Goal: Task Accomplishment & Management: Manage account settings

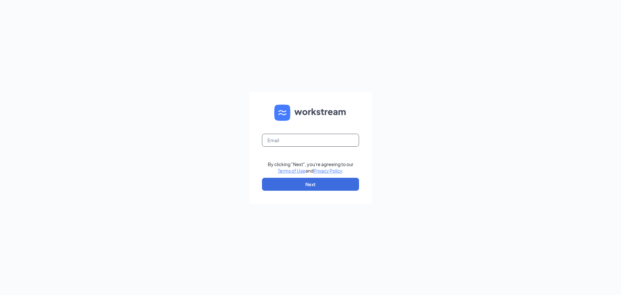
click at [314, 142] on input "text" at bounding box center [310, 140] width 97 height 13
type input "Tollesonaz@firehousesubs.com"
click at [321, 184] on button "Next" at bounding box center [310, 183] width 97 height 13
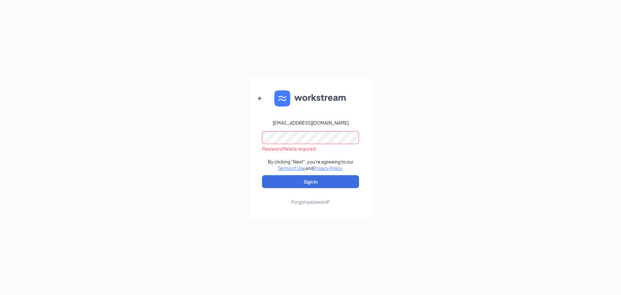
click at [317, 202] on div "Forgot password?" at bounding box center [310, 201] width 38 height 6
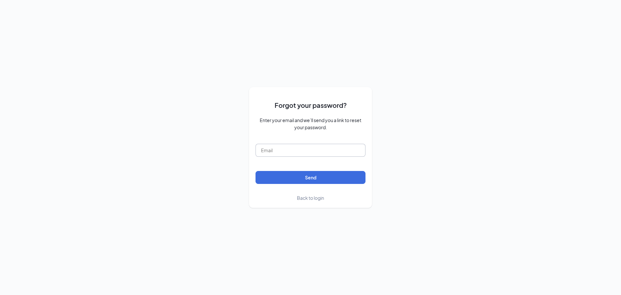
click at [296, 154] on input "text" at bounding box center [310, 150] width 110 height 13
type input "Tollesonaz@firehousesubs.com"
click at [308, 177] on button "Send" at bounding box center [310, 177] width 110 height 13
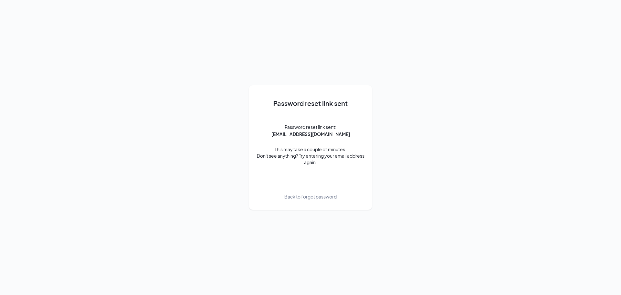
click at [324, 195] on span "Back to forgot password" at bounding box center [310, 196] width 52 height 7
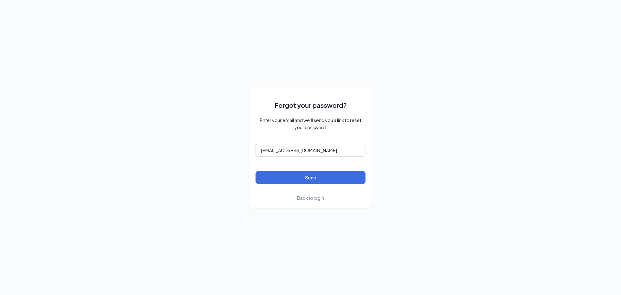
click at [316, 199] on span "Back to login" at bounding box center [310, 198] width 27 height 6
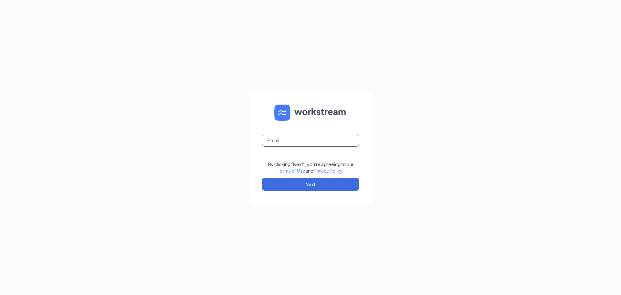
click at [323, 140] on input "text" at bounding box center [310, 140] width 97 height 13
type input "Tollesonaz@firehousesubs.com"
click at [337, 183] on button "Next" at bounding box center [310, 183] width 97 height 13
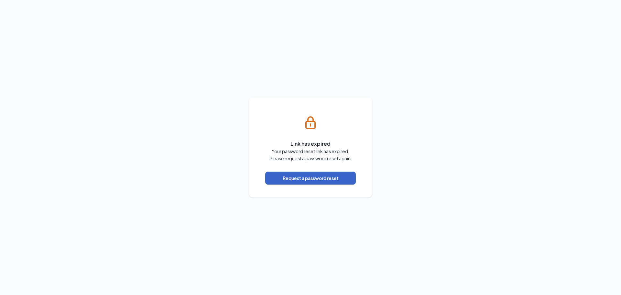
click at [310, 177] on button "Request a password reset" at bounding box center [310, 177] width 91 height 13
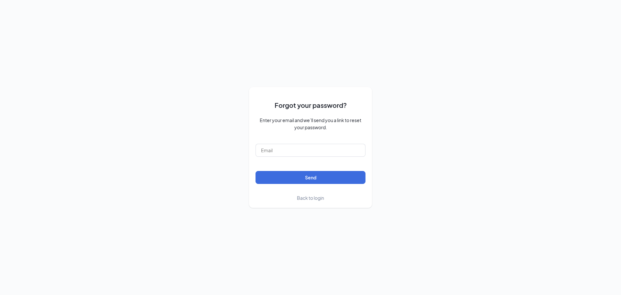
click at [317, 200] on span "Back to login" at bounding box center [310, 198] width 27 height 6
